Goal: Task Accomplishment & Management: Use online tool/utility

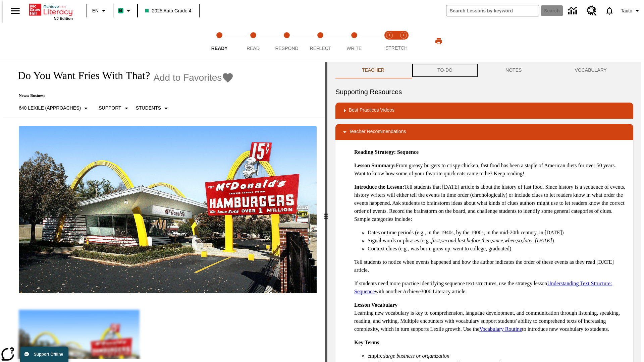
click at [444, 70] on button "TO-DO" at bounding box center [445, 70] width 68 height 16
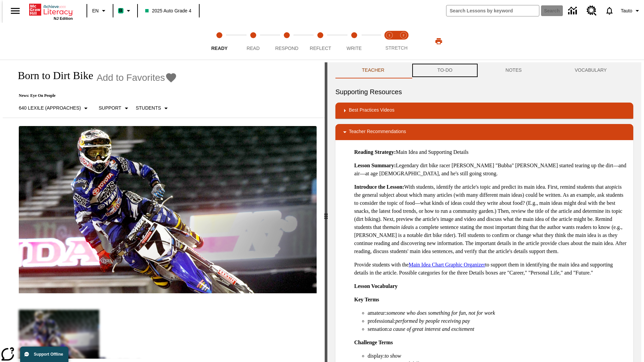
click at [444, 70] on button "TO-DO" at bounding box center [445, 70] width 68 height 16
